Goal: Transaction & Acquisition: Book appointment/travel/reservation

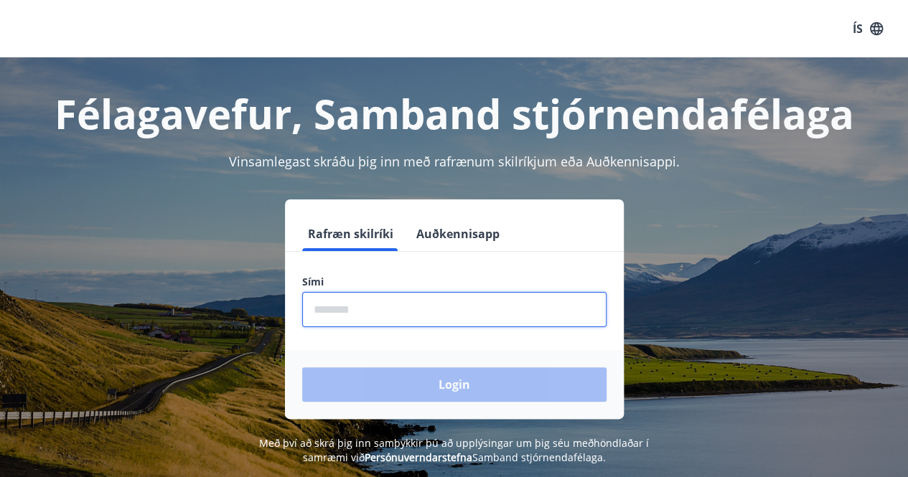
click at [409, 302] on input "phone" at bounding box center [454, 309] width 304 height 35
type input "********"
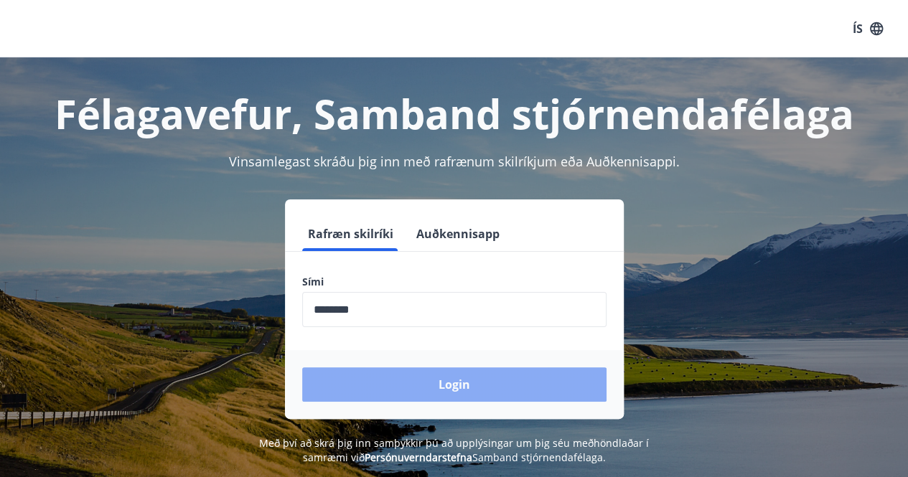
click at [410, 388] on button "Login" at bounding box center [454, 384] width 304 height 34
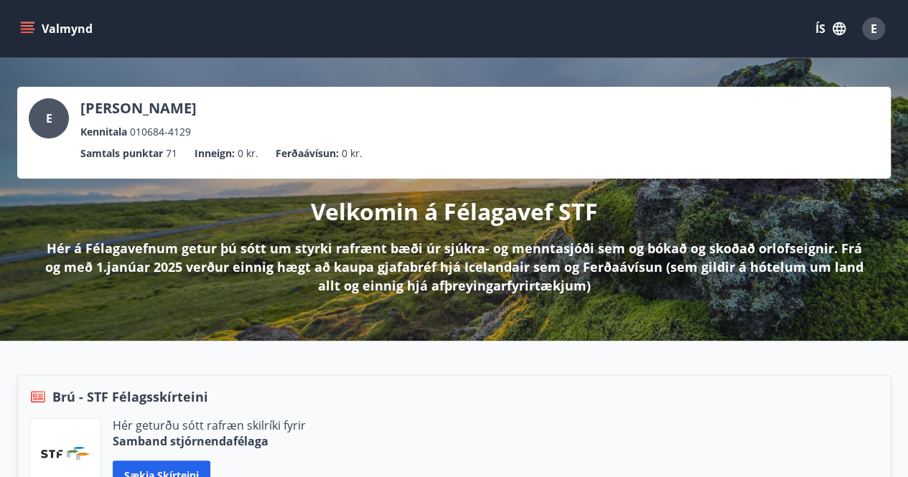
click at [36, 22] on button "Valmynd" at bounding box center [57, 29] width 81 height 26
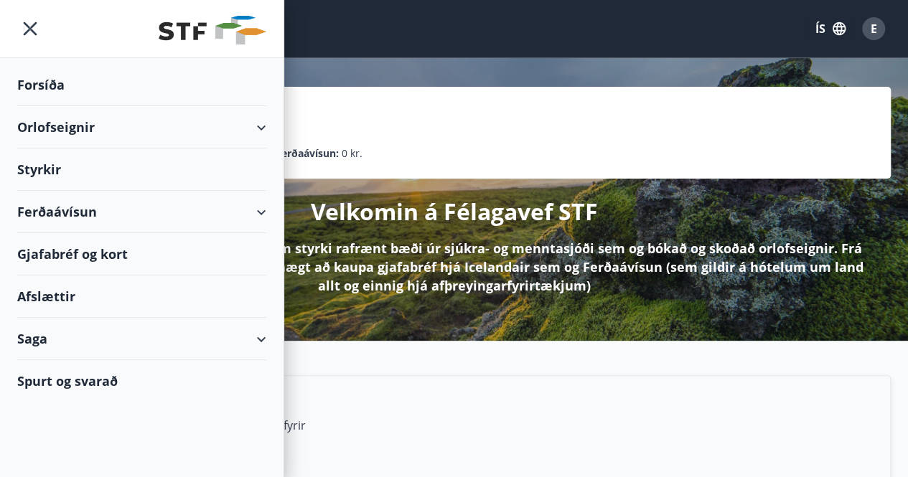
click at [261, 126] on div "Orlofseignir" at bounding box center [141, 127] width 249 height 42
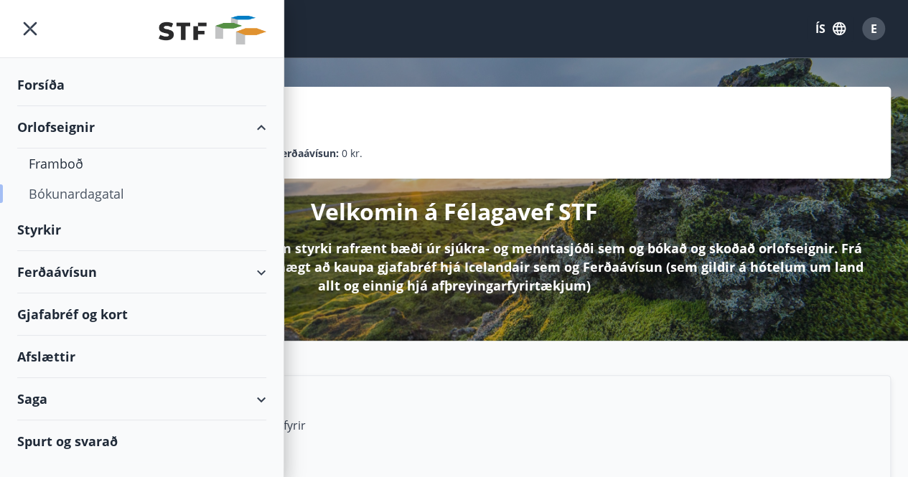
click at [83, 192] on div "Bókunardagatal" at bounding box center [142, 194] width 226 height 30
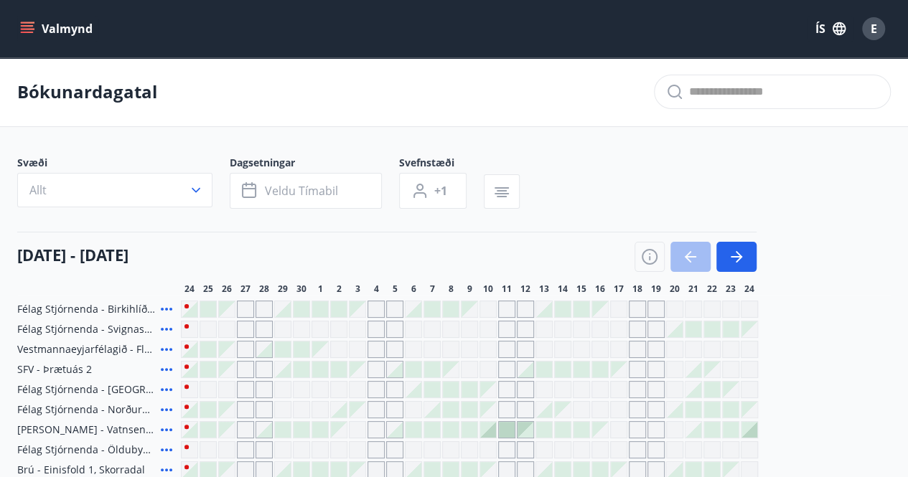
click at [736, 115] on main "Bókunardagatal Svæði Allt Dagsetningar Veldu tímabil Svefnstæði +1 [DATE] - [DA…" at bounding box center [454, 458] width 908 height 803
click at [735, 248] on icon "button" at bounding box center [735, 256] width 17 height 17
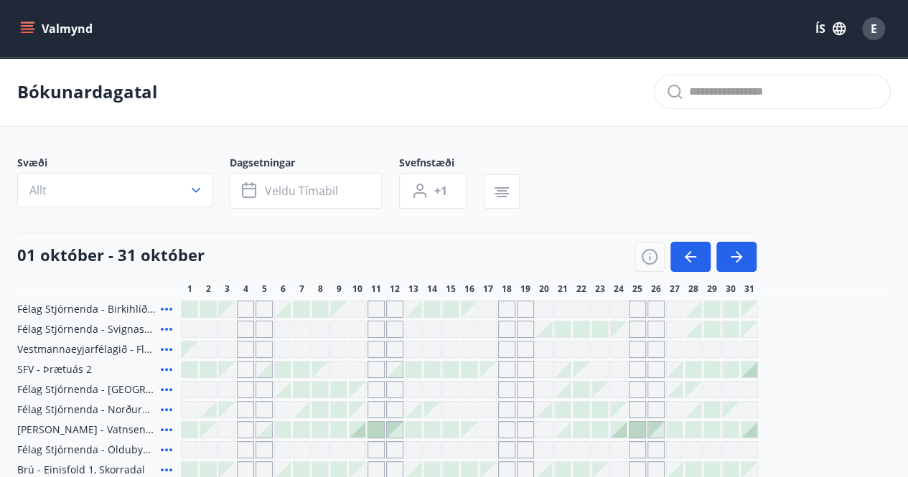
scroll to position [62, 0]
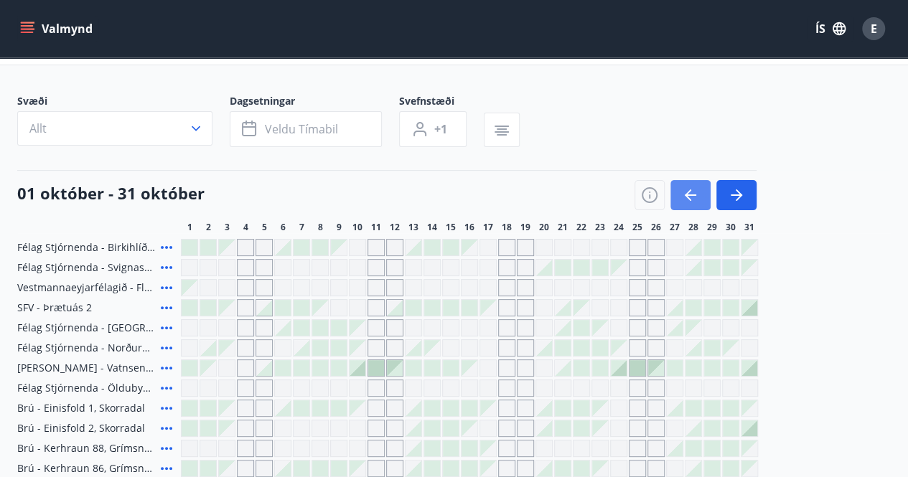
click at [694, 194] on icon "button" at bounding box center [689, 194] width 11 height 1
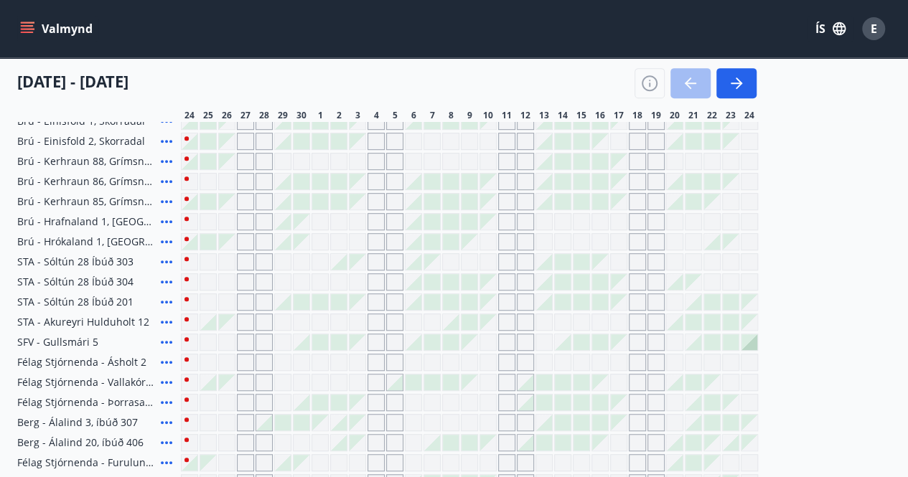
scroll to position [420, 0]
